Goal: Information Seeking & Learning: Learn about a topic

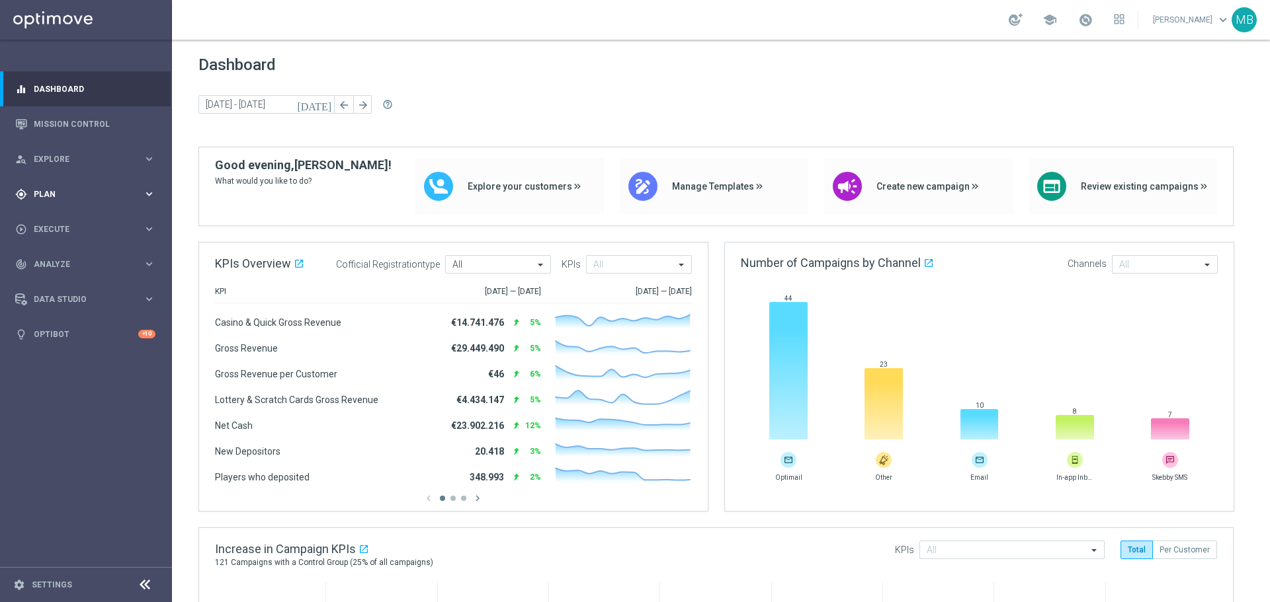
click at [71, 179] on div "gps_fixed Plan keyboard_arrow_right" at bounding box center [85, 194] width 171 height 35
click at [75, 230] on div "Target Groups" at bounding box center [102, 222] width 136 height 20
click at [80, 220] on link "Target Groups" at bounding box center [85, 221] width 103 height 11
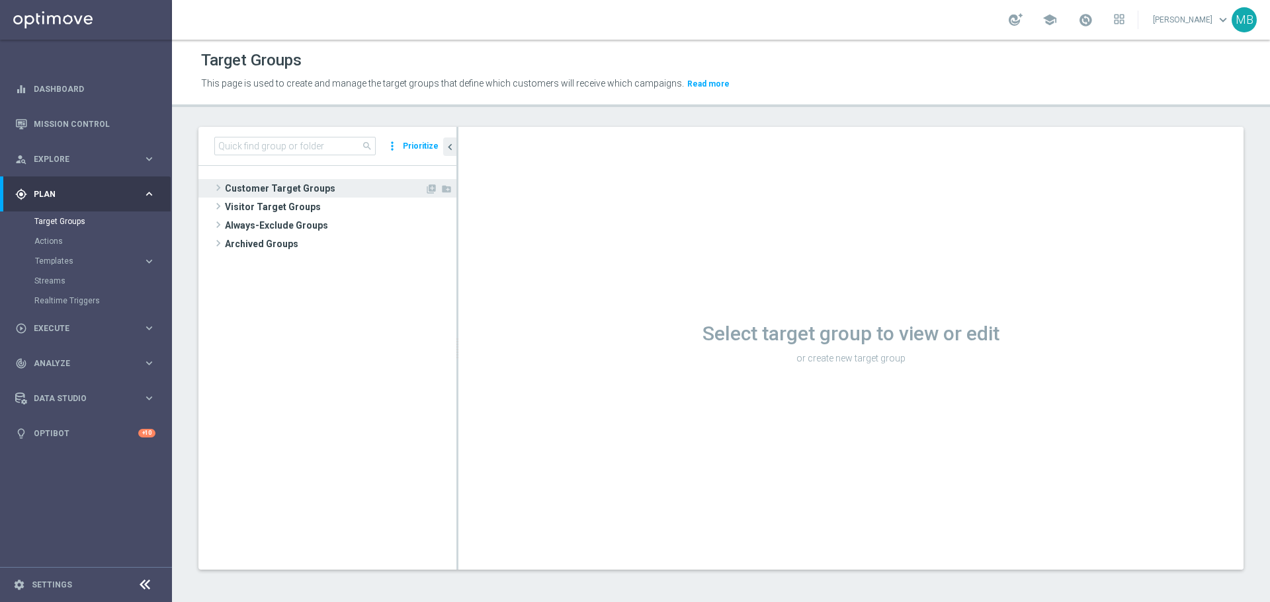
click at [311, 190] on span "Customer Target Groups" at bounding box center [325, 188] width 200 height 19
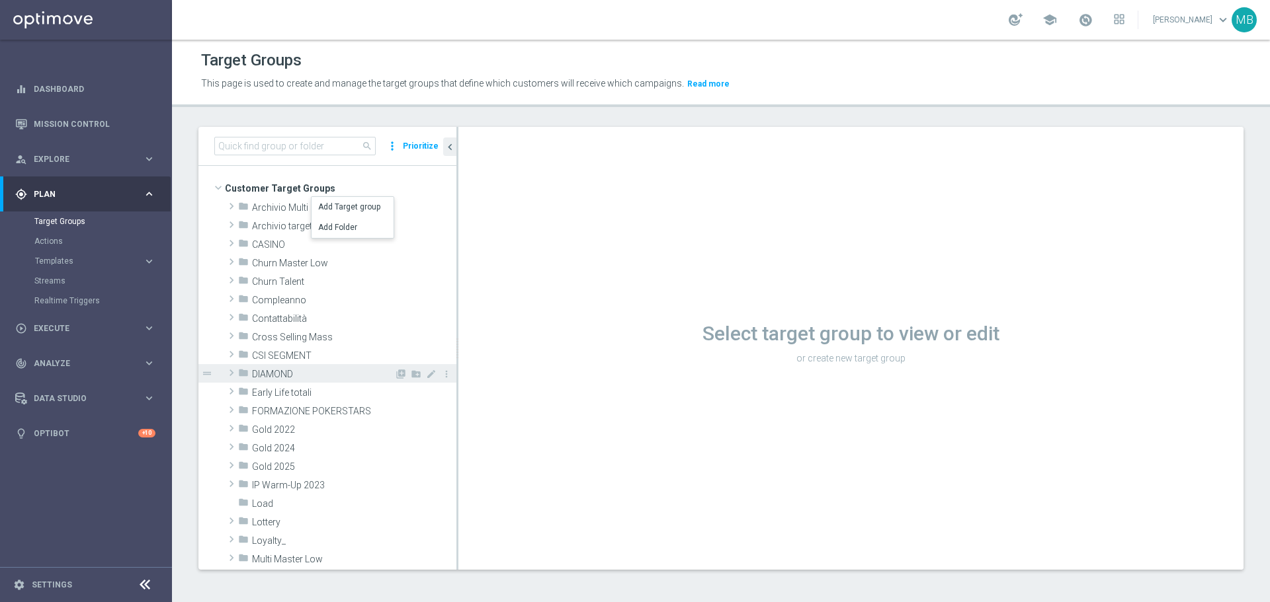
click at [282, 370] on span "DIAMOND" at bounding box center [323, 374] width 142 height 11
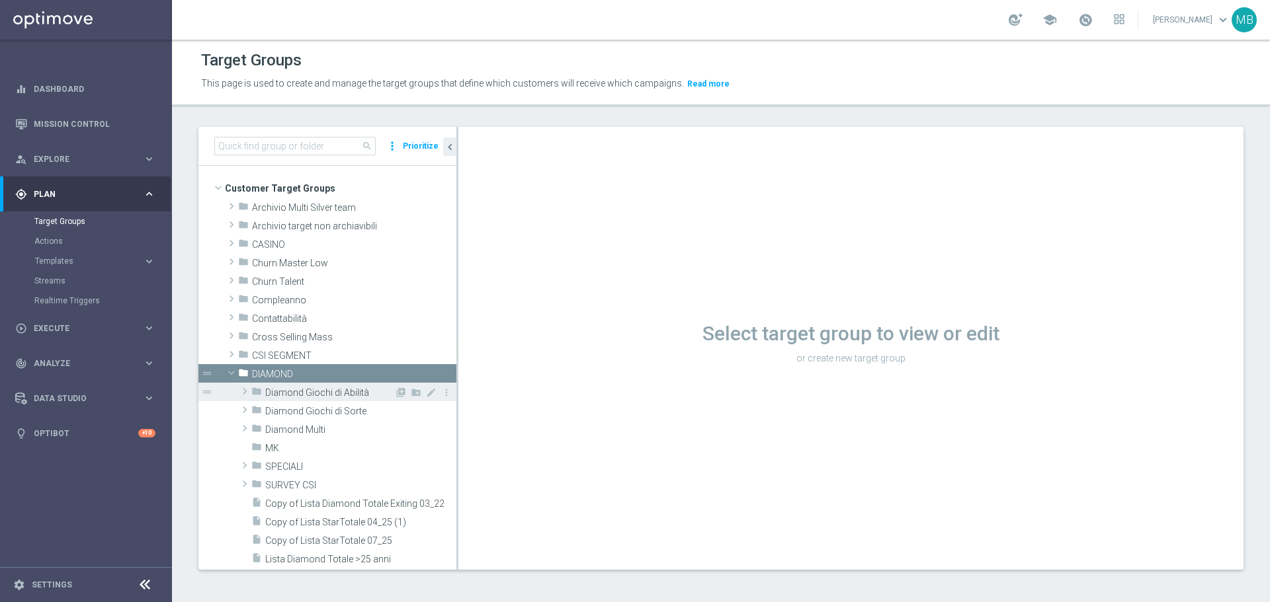
click at [352, 391] on span "Diamond Giochi di Abilità" at bounding box center [329, 393] width 129 height 11
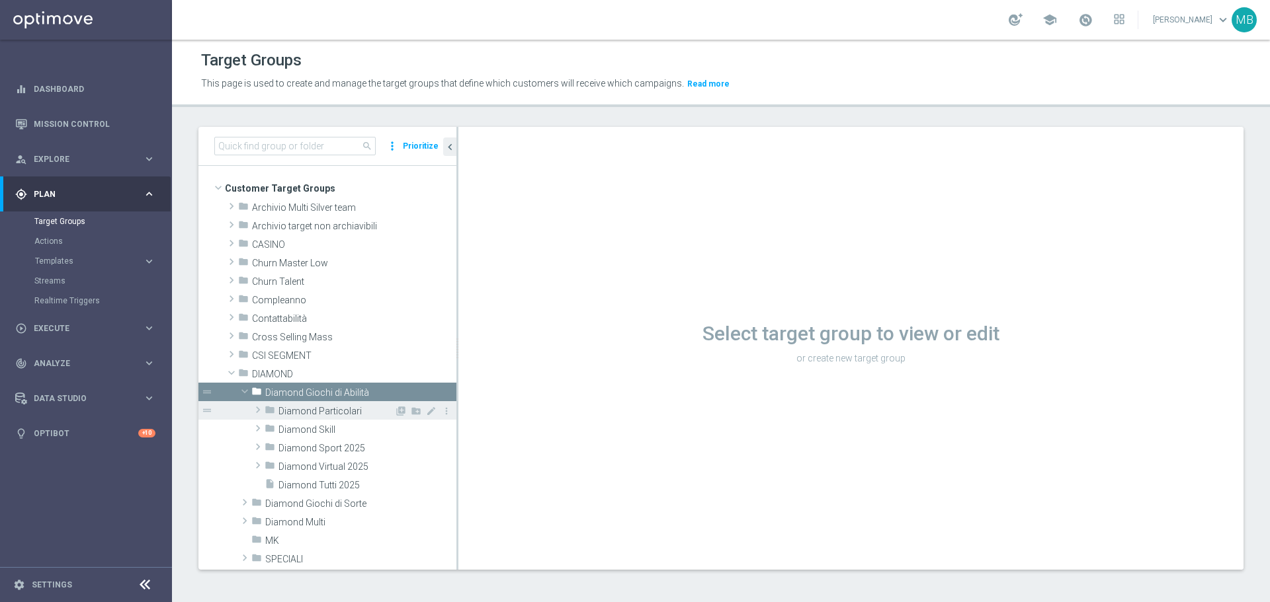
click at [286, 407] on span "Diamond Particolari" at bounding box center [336, 411] width 116 height 11
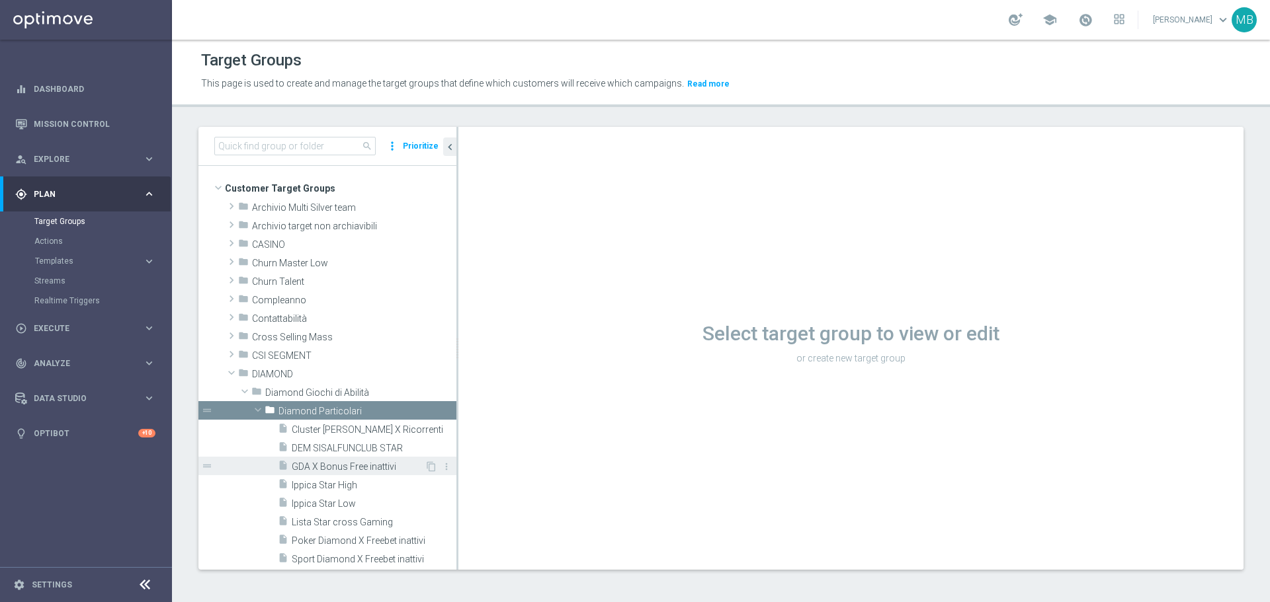
click at [387, 462] on span "GDA X Bonus Free inattivi" at bounding box center [358, 467] width 133 height 11
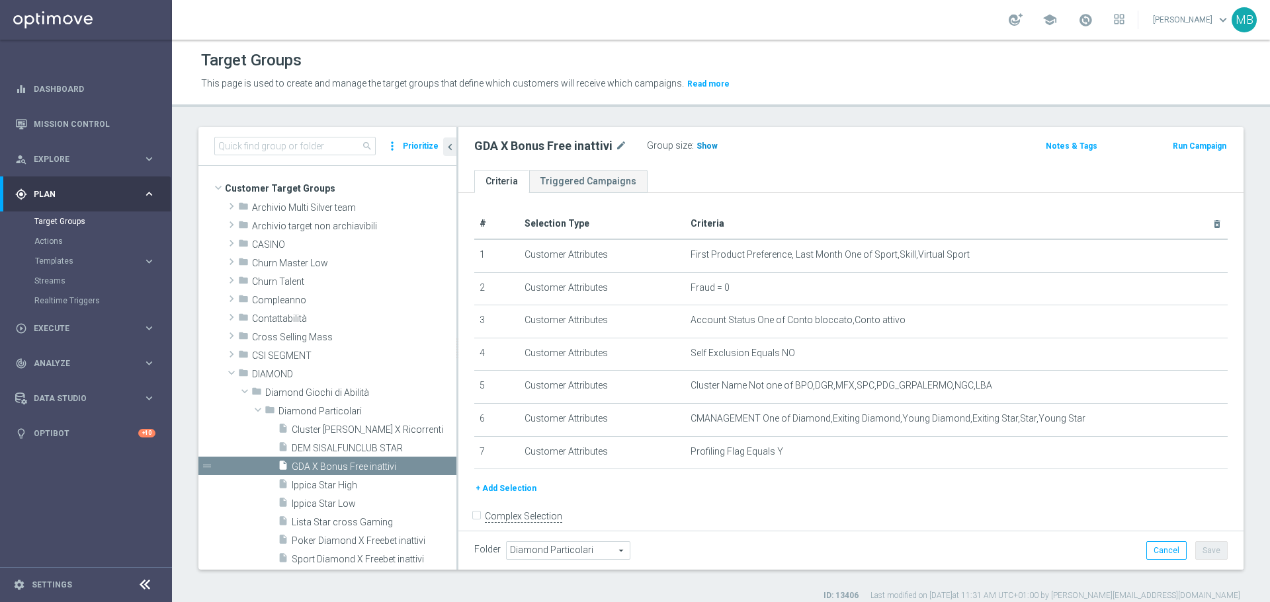
click at [698, 145] on span "Show" at bounding box center [706, 146] width 21 height 9
click at [704, 148] on span "1,264" at bounding box center [708, 148] width 23 height 13
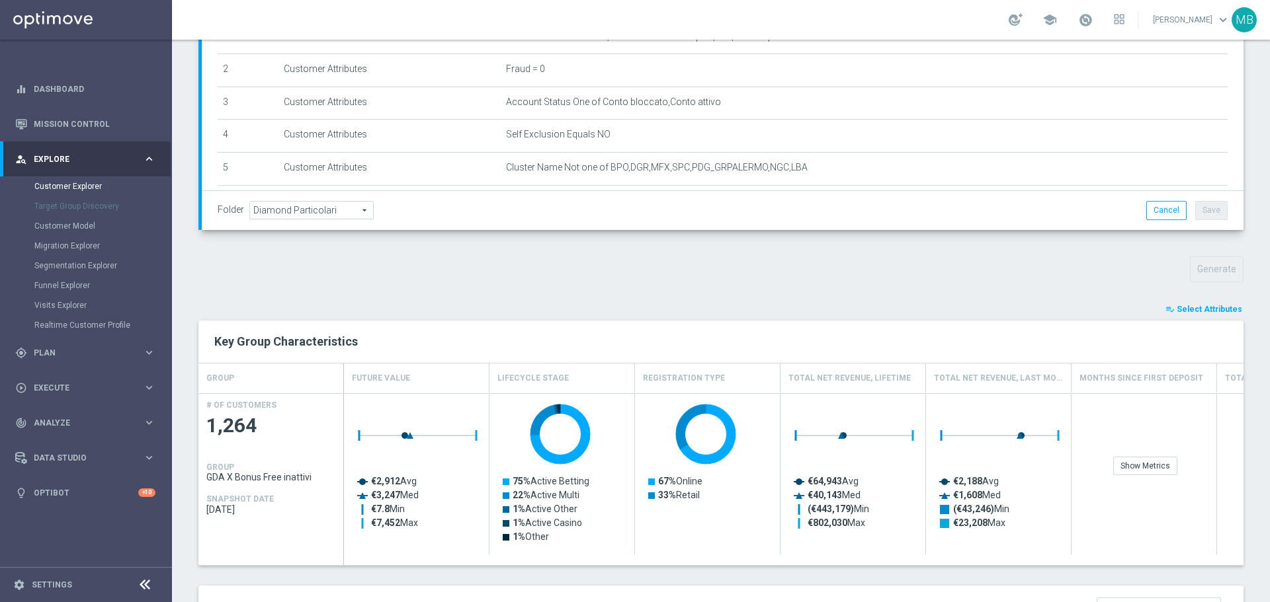
scroll to position [265, 0]
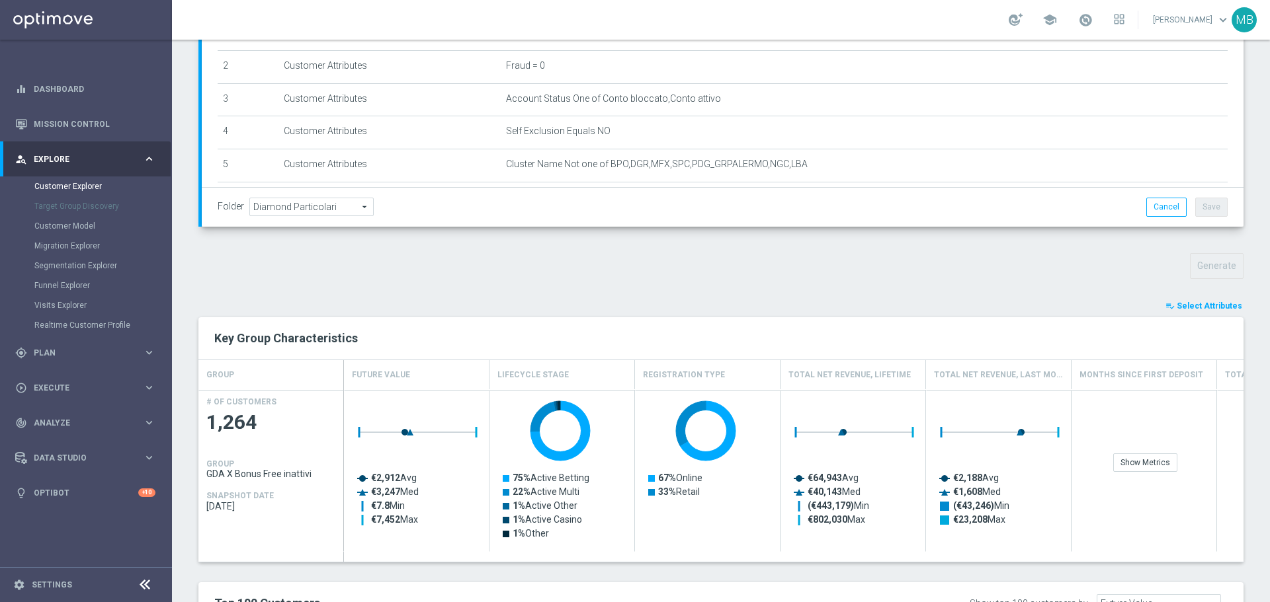
click at [1186, 300] on button "playlist_add_check Select Attributes" at bounding box center [1203, 306] width 79 height 15
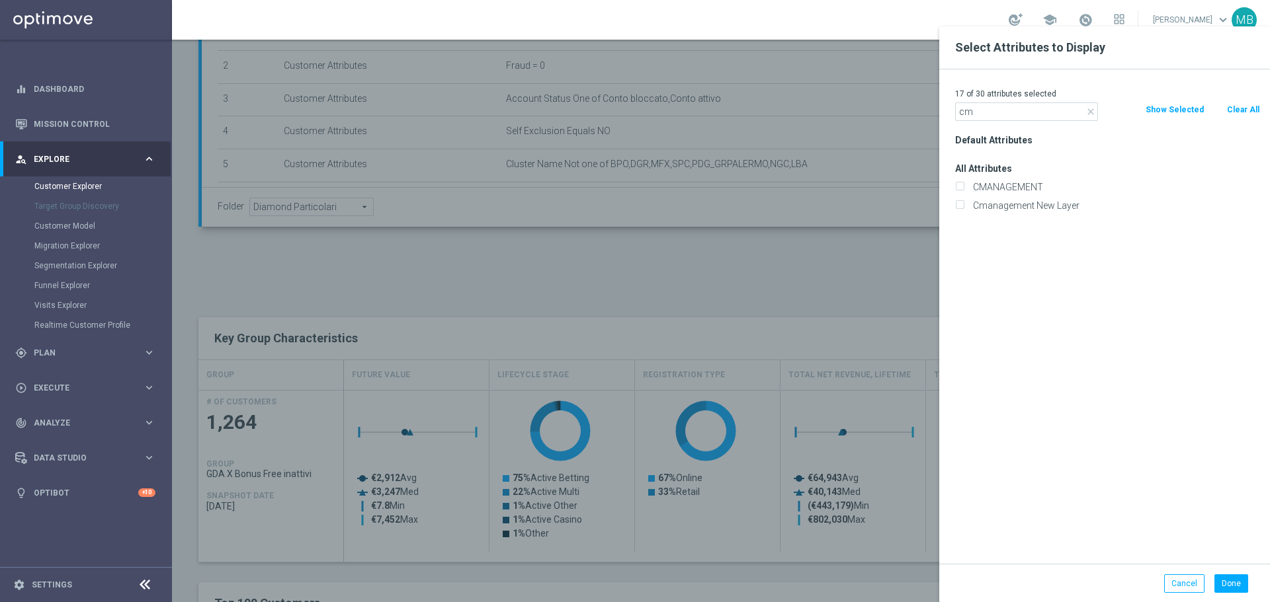
type input "cm"
click at [991, 193] on div "CMANAGEMENT" at bounding box center [1107, 187] width 325 height 19
click at [968, 183] on label "CMANAGEMENT" at bounding box center [1114, 187] width 292 height 12
click at [957, 185] on input "CMANAGEMENT" at bounding box center [959, 189] width 9 height 9
checkbox input "true"
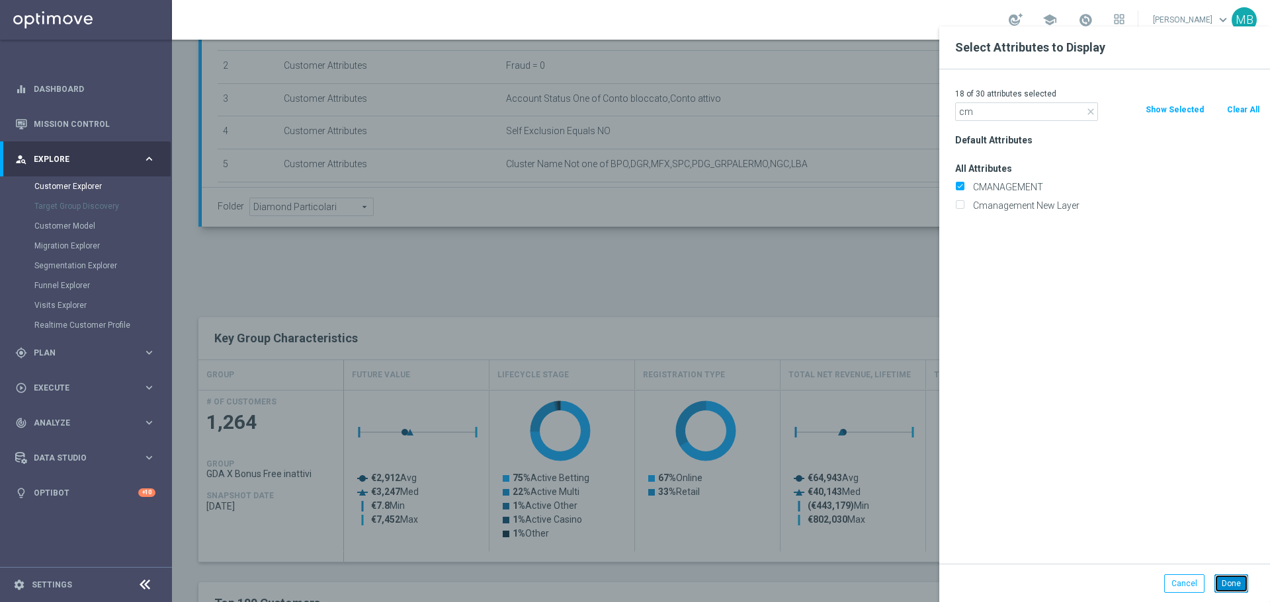
click at [1241, 584] on button "Done" at bounding box center [1231, 584] width 34 height 19
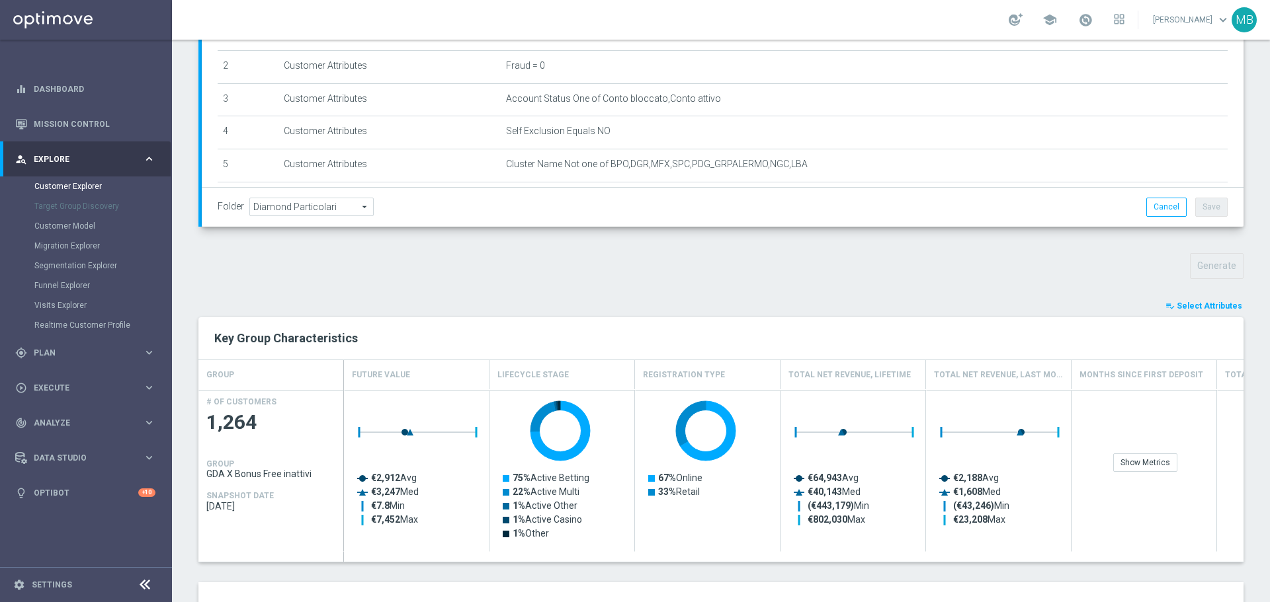
click at [1192, 306] on span "Select Attributes" at bounding box center [1208, 306] width 65 height 9
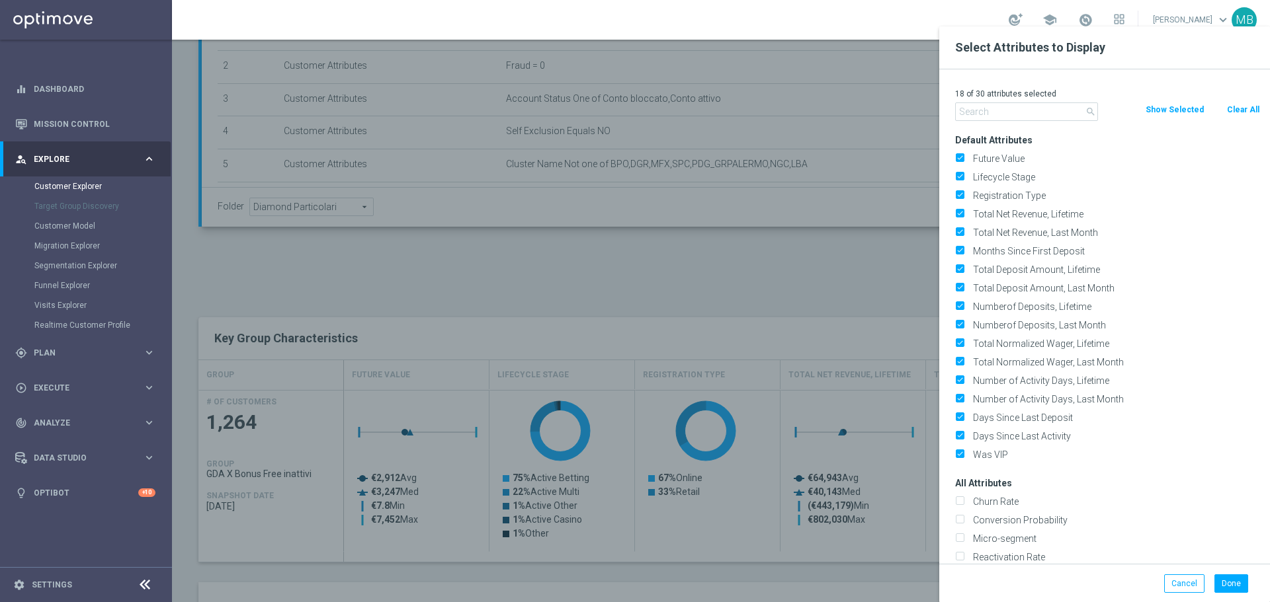
click at [1178, 112] on button "Show Selected" at bounding box center [1174, 110] width 61 height 15
click at [1077, 109] on input "text" at bounding box center [1026, 112] width 143 height 19
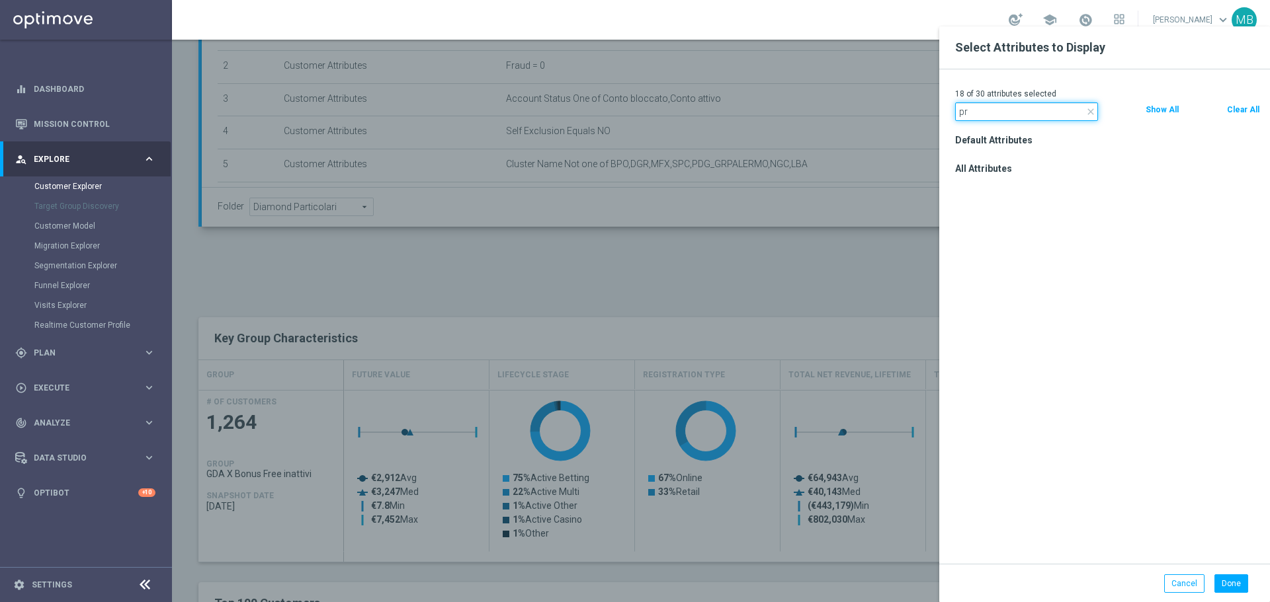
type input "p"
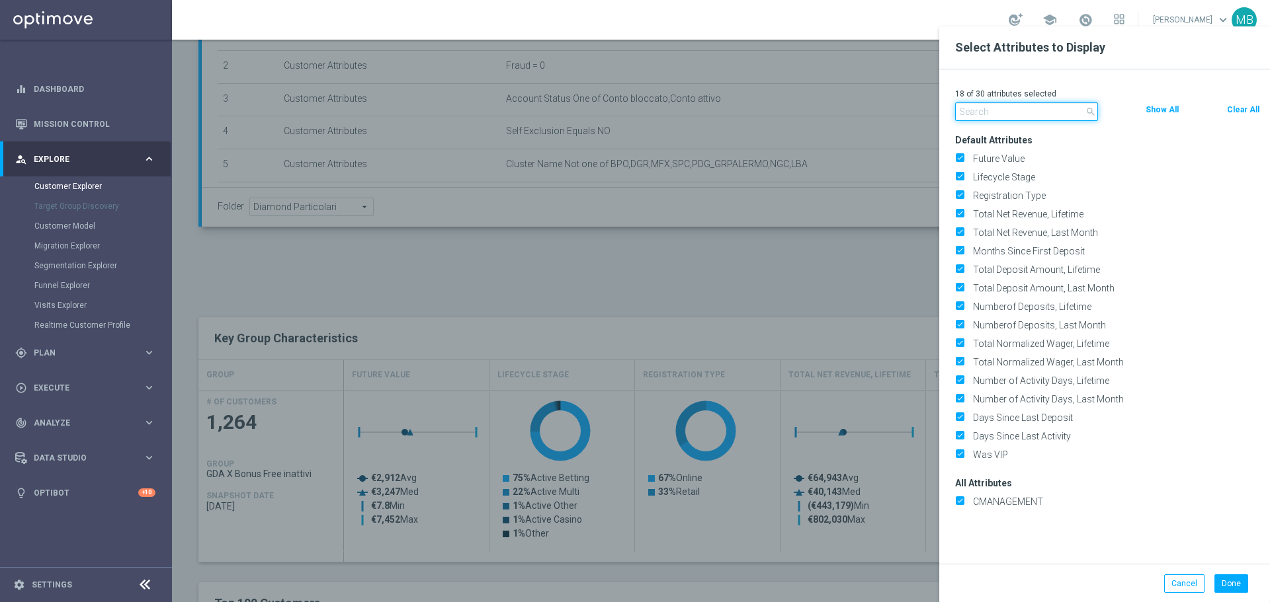
click at [1077, 111] on input "text" at bounding box center [1026, 112] width 143 height 19
click at [774, 267] on div at bounding box center [807, 327] width 1270 height 602
click at [1193, 577] on button "Cancel" at bounding box center [1184, 584] width 40 height 19
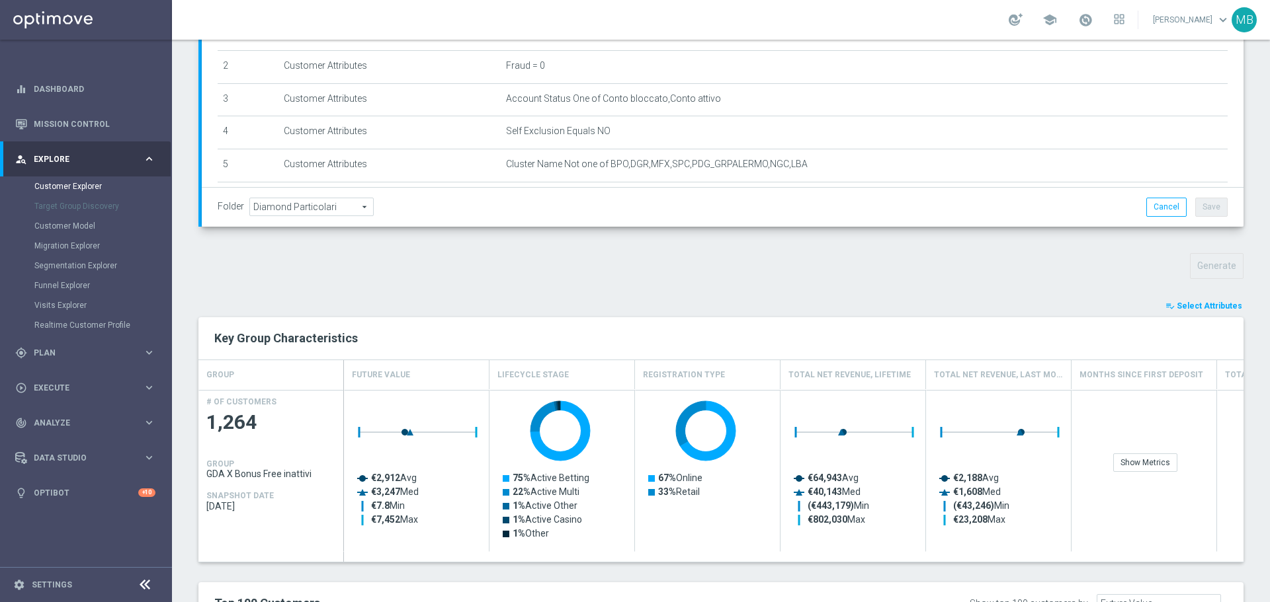
click at [1213, 306] on span "Select Attributes" at bounding box center [1208, 306] width 65 height 9
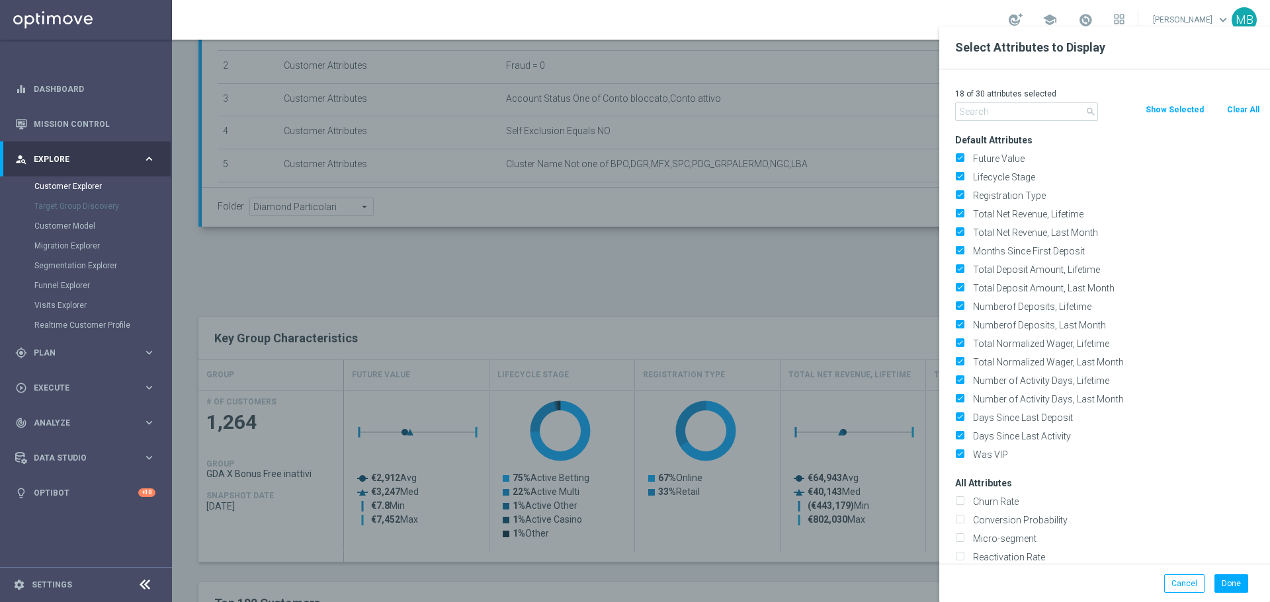
click at [1042, 107] on input "text" at bounding box center [1026, 112] width 143 height 19
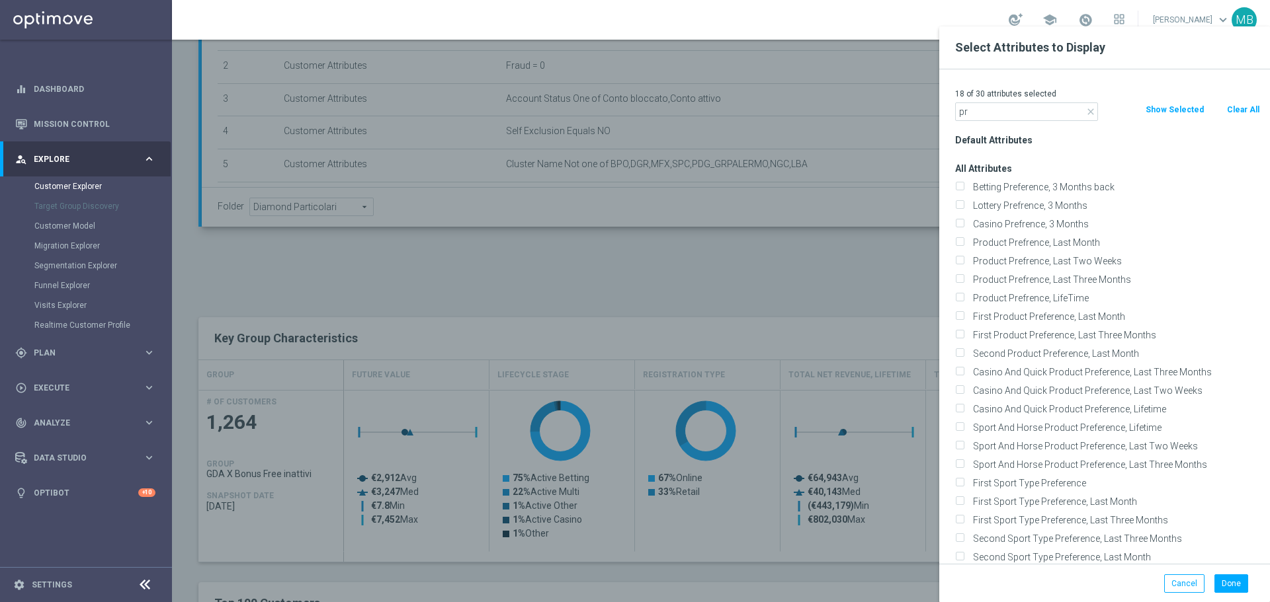
type input "p"
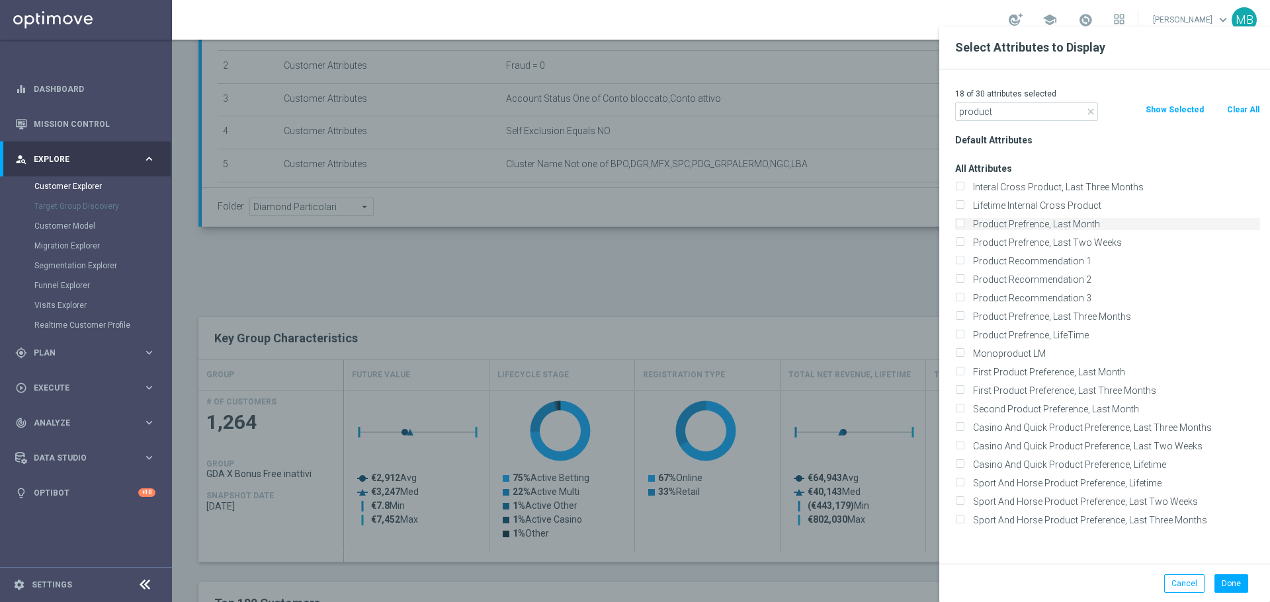
type input "product"
click at [961, 225] on input "Product Prefrence, Last Month" at bounding box center [959, 226] width 9 height 9
checkbox input "true"
click at [959, 242] on input "Product Prefrence, Last Two Weeks" at bounding box center [959, 244] width 9 height 9
checkbox input "true"
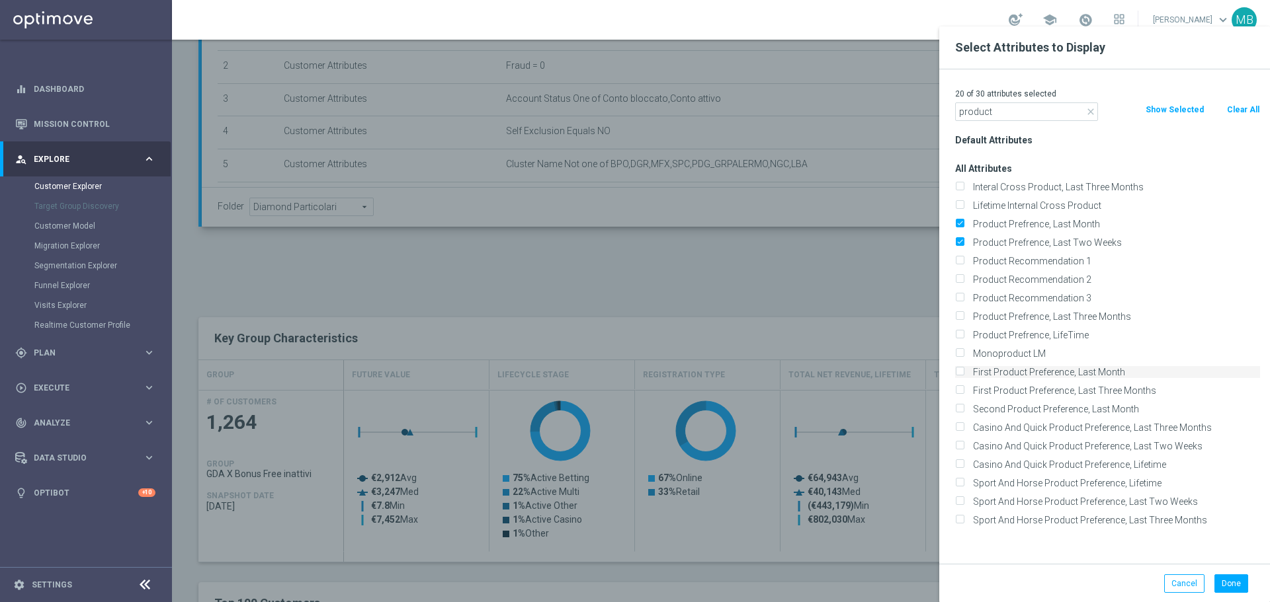
click at [957, 375] on input "First Product Preference, Last Month" at bounding box center [959, 374] width 9 height 9
checkbox input "true"
click at [960, 391] on input "First Product Preference, Last Three Months" at bounding box center [959, 392] width 9 height 9
checkbox input "true"
click at [968, 404] on label "Second Product Preference, Last Month" at bounding box center [1114, 409] width 292 height 12
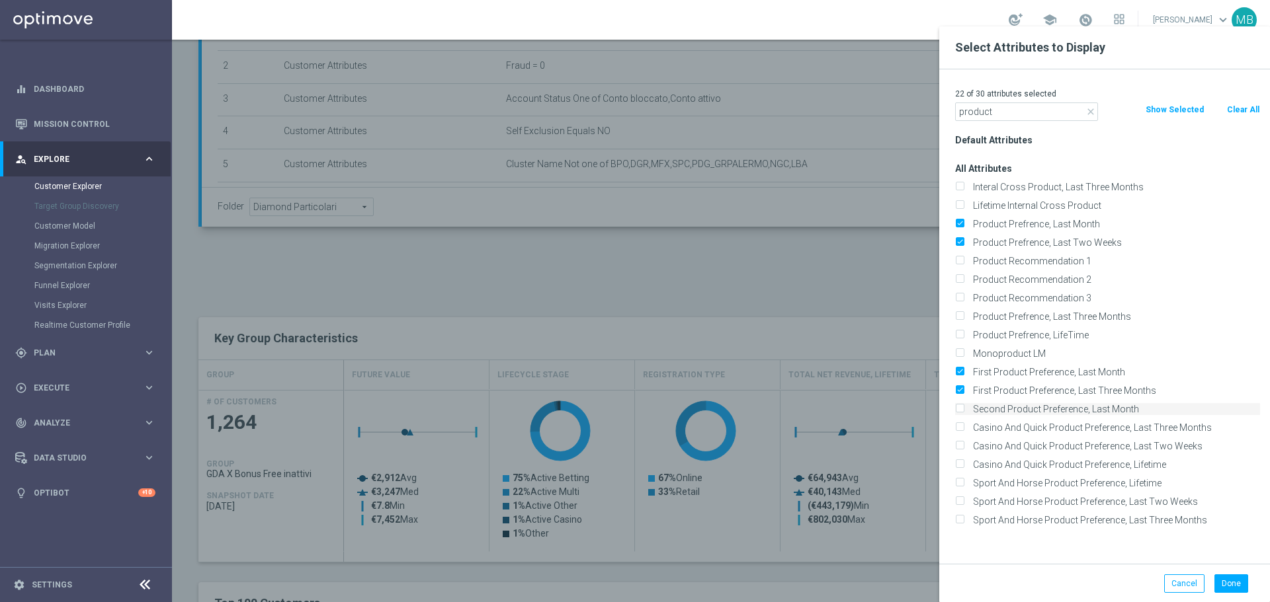
click at [958, 407] on input "Second Product Preference, Last Month" at bounding box center [959, 411] width 9 height 9
checkbox input "true"
click at [1218, 578] on button "Done" at bounding box center [1231, 584] width 34 height 19
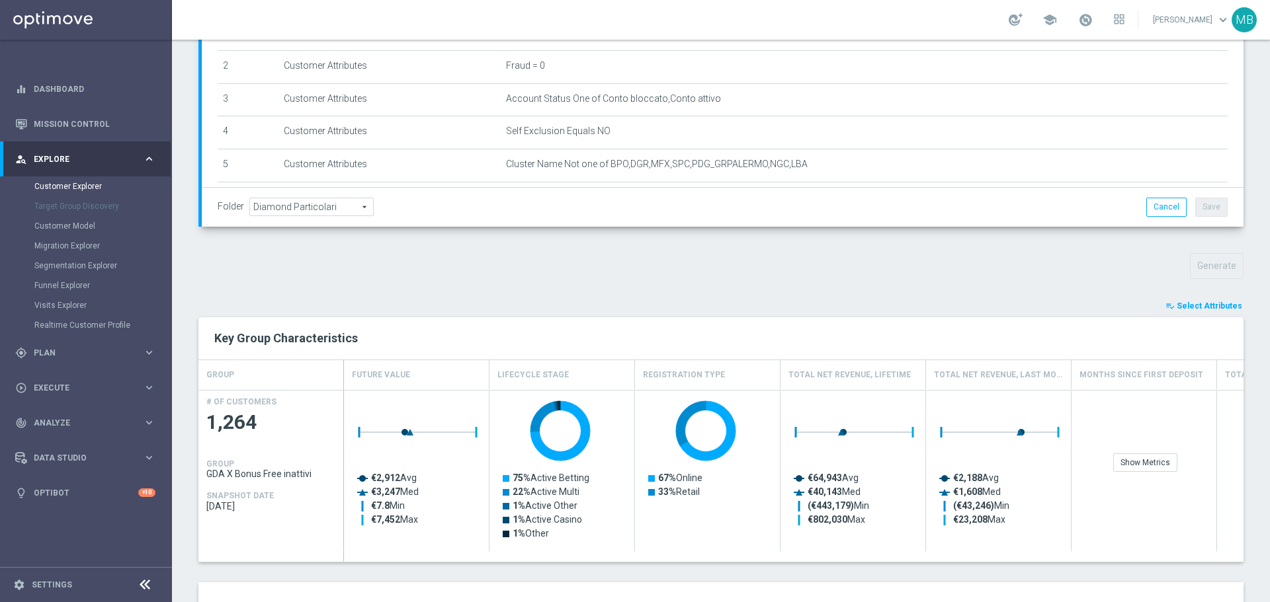
click at [1197, 306] on span "Select Attributes" at bounding box center [1208, 306] width 65 height 9
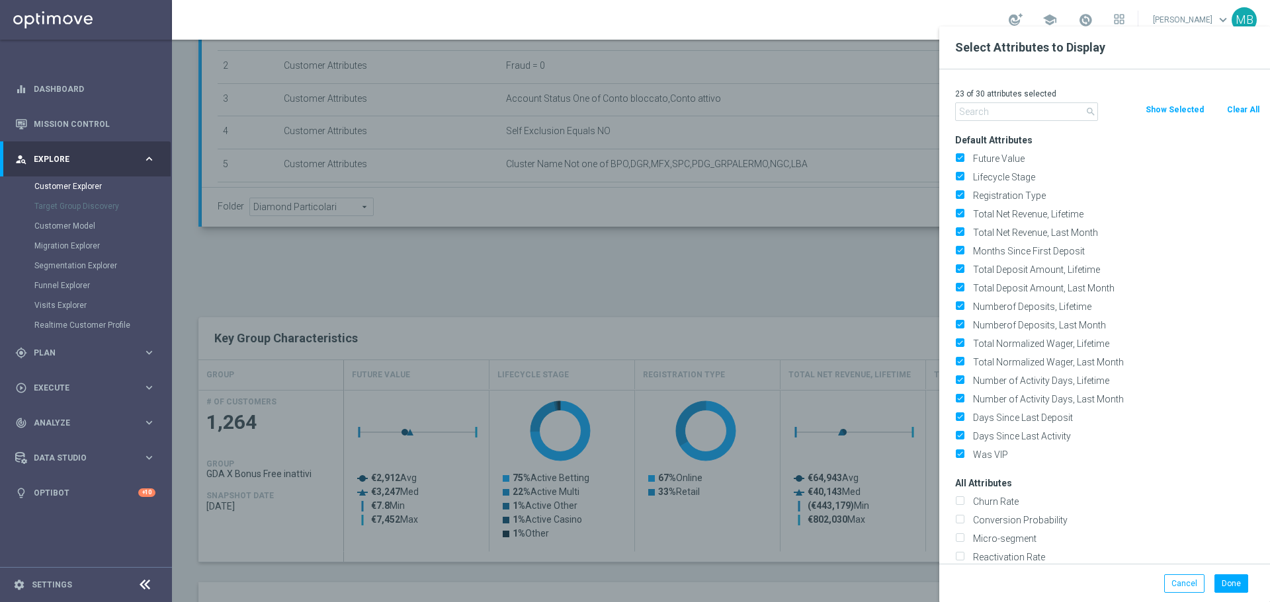
click at [1058, 114] on input "text" at bounding box center [1026, 112] width 143 height 19
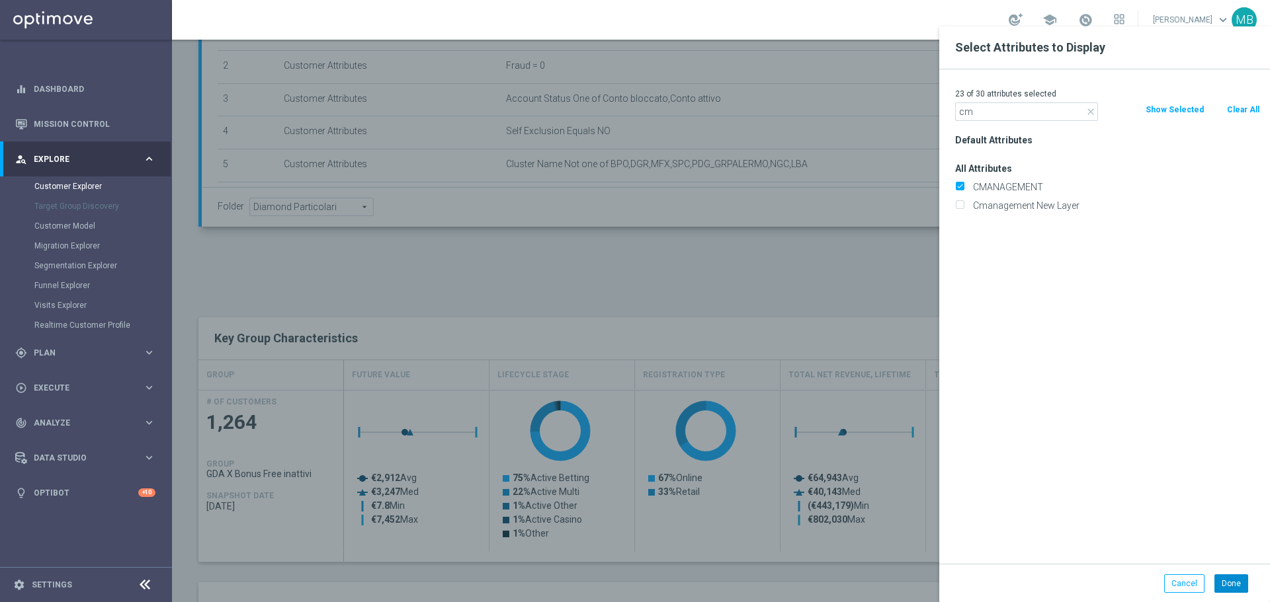
type input "cm"
click at [1233, 577] on button "Done" at bounding box center [1231, 584] width 34 height 19
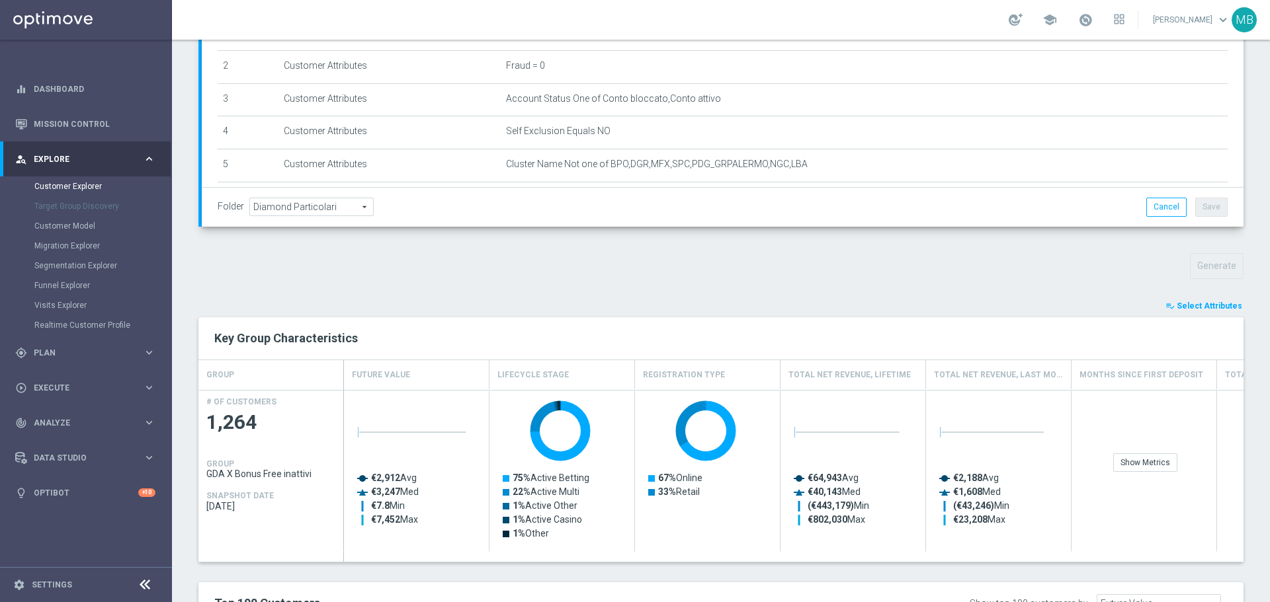
drag, startPoint x: 1187, startPoint y: 355, endPoint x: 1194, endPoint y: 313, distance: 42.2
click at [1187, 354] on div "Key Group Characteristics" at bounding box center [720, 338] width 1045 height 42
click at [1198, 304] on span "Select Attributes" at bounding box center [1208, 306] width 65 height 9
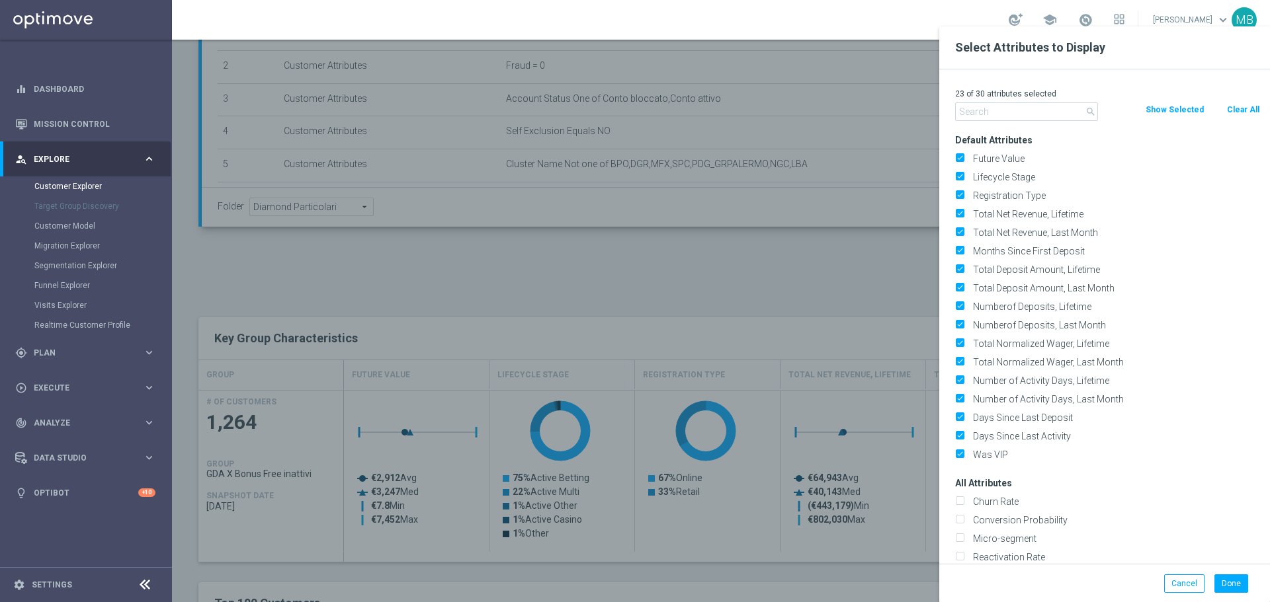
click at [1180, 112] on button "Show Selected" at bounding box center [1174, 110] width 61 height 15
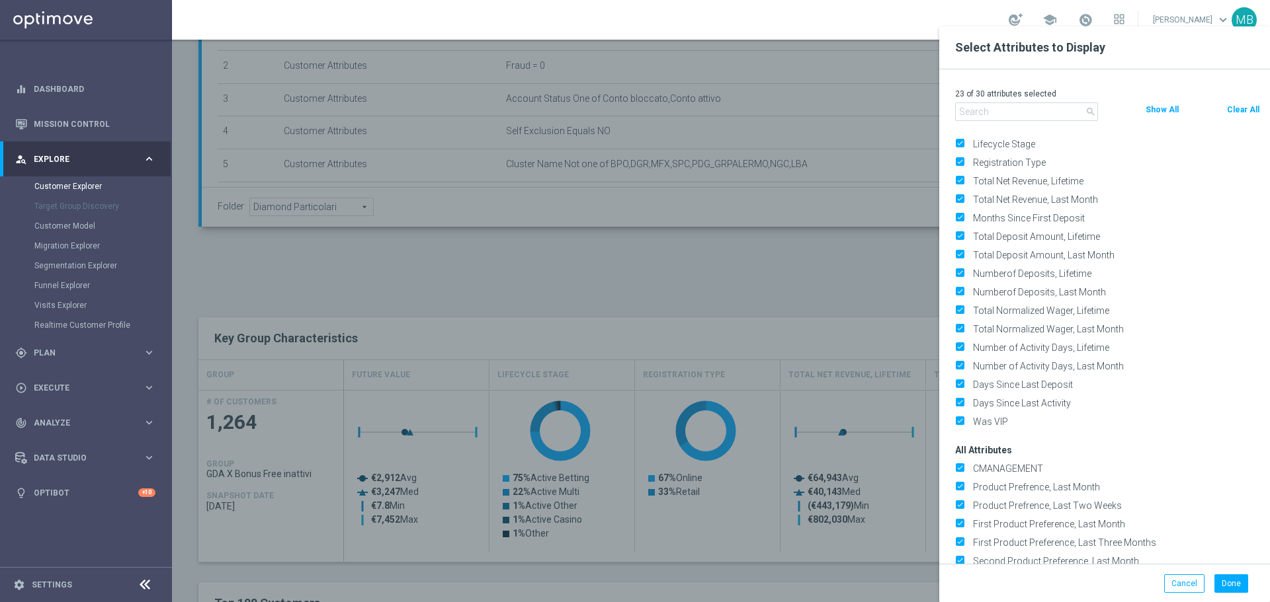
scroll to position [50, 0]
click at [1241, 591] on button "Done" at bounding box center [1231, 584] width 34 height 19
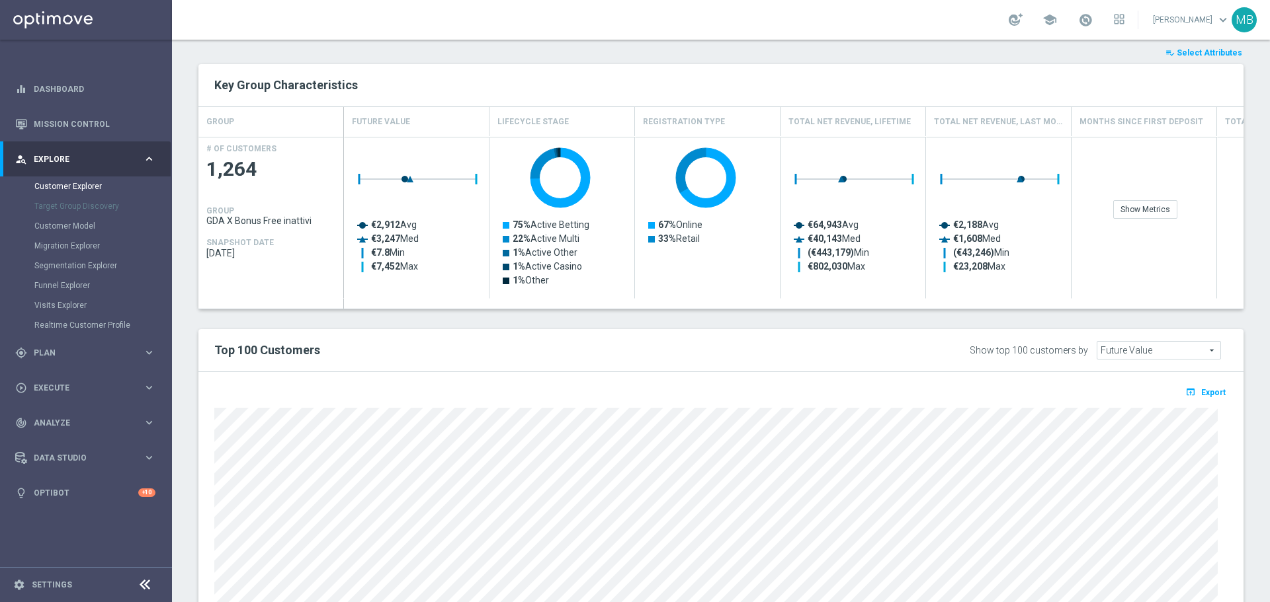
scroll to position [559, 0]
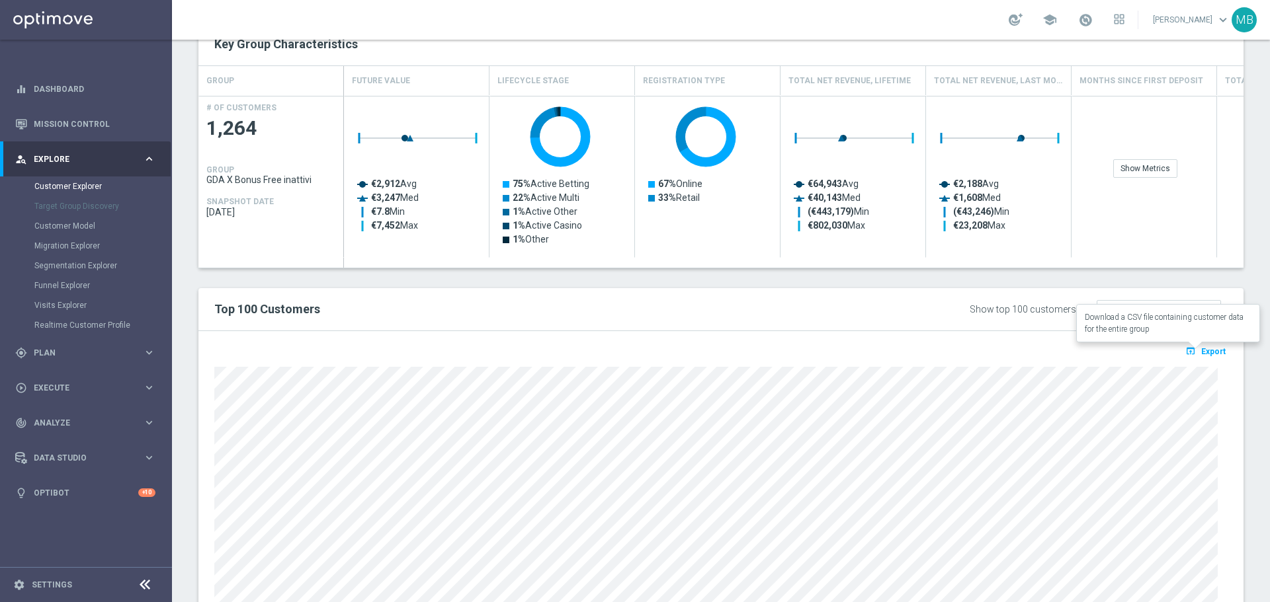
click at [1191, 356] on button "open_in_browser Export" at bounding box center [1205, 351] width 44 height 17
